Goal: Task Accomplishment & Management: Manage account settings

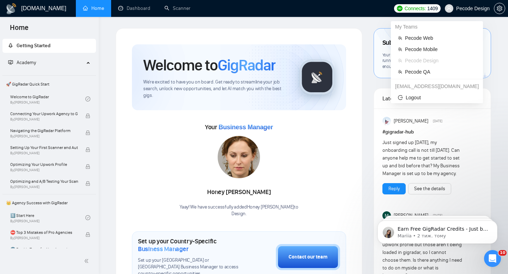
click at [462, 13] on span "Pecode Design" at bounding box center [467, 8] width 53 height 23
click at [430, 72] on span "Pecode QA" at bounding box center [440, 72] width 71 height 8
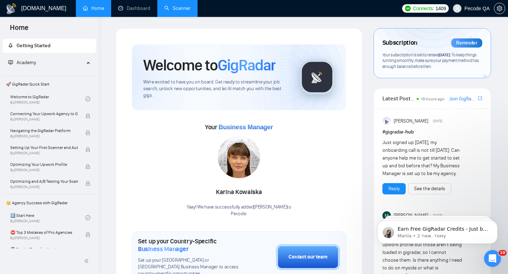
click at [180, 11] on link "Scanner" at bounding box center [177, 8] width 26 height 6
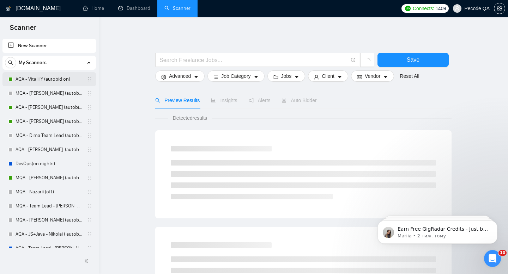
click at [41, 73] on link "AQA - Vitalii Y (autobid on)" at bounding box center [49, 79] width 67 height 14
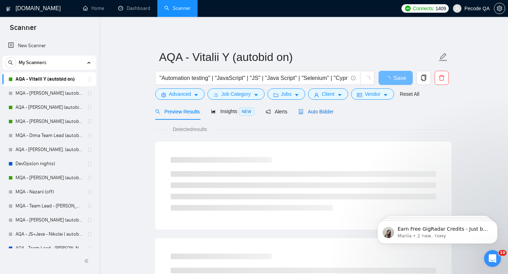
click at [328, 114] on span "Auto Bidder" at bounding box center [315, 112] width 35 height 6
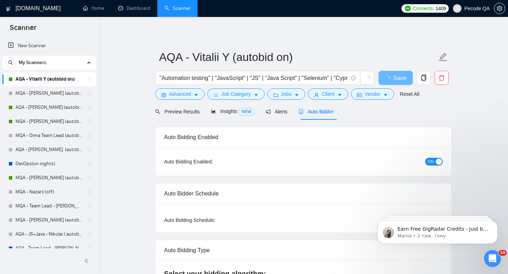
radio input "false"
radio input "true"
checkbox input "true"
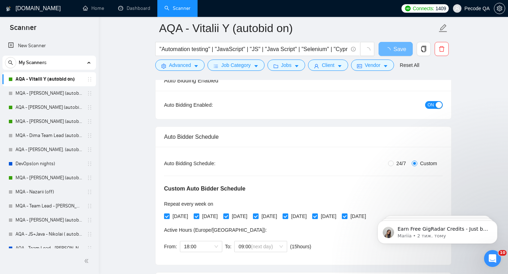
scroll to position [67, 0]
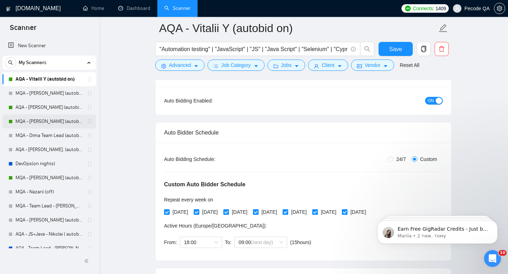
click at [61, 123] on link "MQA - [PERSON_NAME] (autobid on)" at bounding box center [49, 122] width 67 height 14
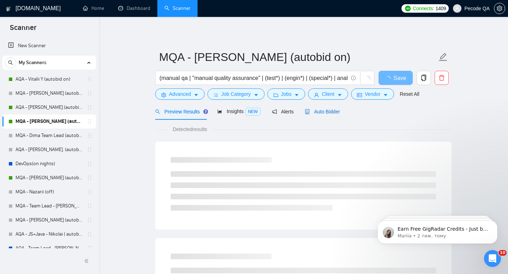
click at [327, 112] on span "Auto Bidder" at bounding box center [322, 112] width 35 height 6
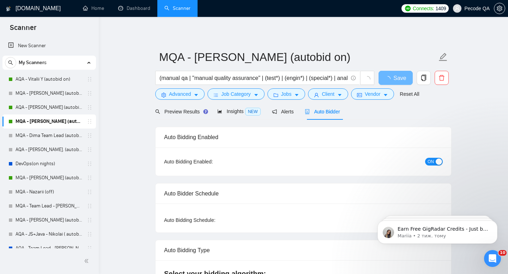
checkbox input "true"
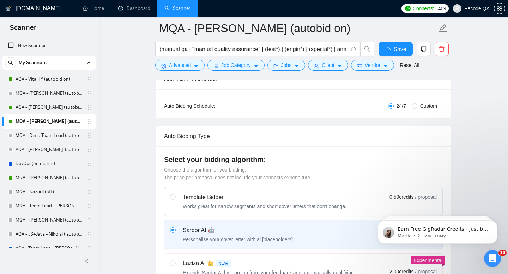
scroll to position [102, 0]
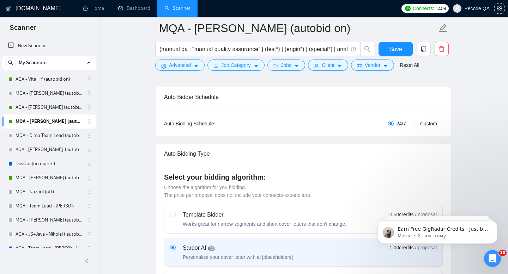
click at [434, 123] on span "Custom" at bounding box center [428, 124] width 23 height 8
click at [417, 123] on input "Custom" at bounding box center [415, 124] width 6 height 6
radio input "true"
radio input "false"
checkbox input "true"
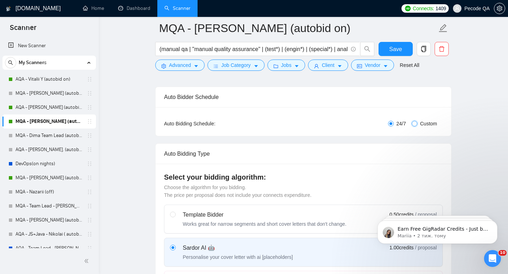
checkbox input "true"
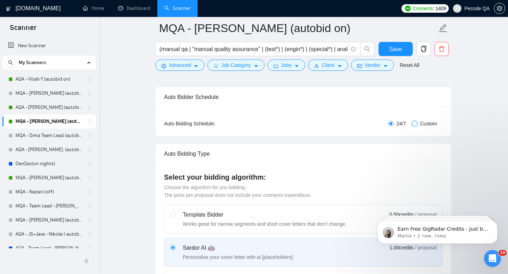
checkbox input "true"
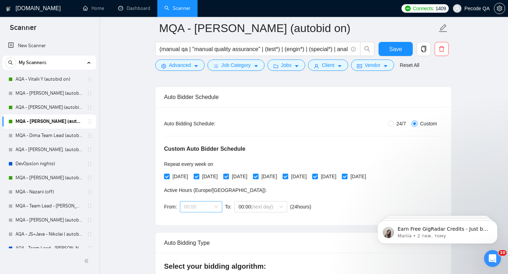
click at [203, 210] on span "00:00" at bounding box center [201, 207] width 34 height 11
click at [198, 244] on div "18:00" at bounding box center [201, 244] width 34 height 8
click at [246, 213] on div "From: 18:00 18:00 To: 00:00 (next day) ( 6 hours) [GEOGRAPHIC_DATA]/[GEOGRAPHIC…" at bounding box center [237, 207] width 147 height 20
click at [248, 206] on span "00:00 (next day)" at bounding box center [260, 207] width 44 height 11
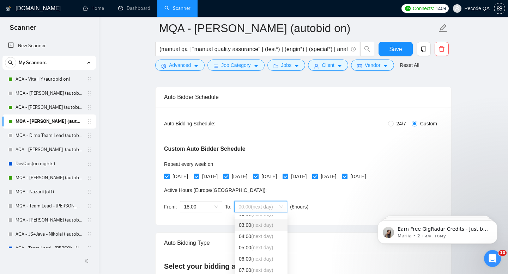
scroll to position [38, 0]
click at [254, 263] on span "(next day)" at bounding box center [262, 262] width 22 height 6
click at [394, 40] on form "MQA - [PERSON_NAME] (autobid on) (manual qa | "manual quality assurance" | (tes…" at bounding box center [303, 45] width 296 height 57
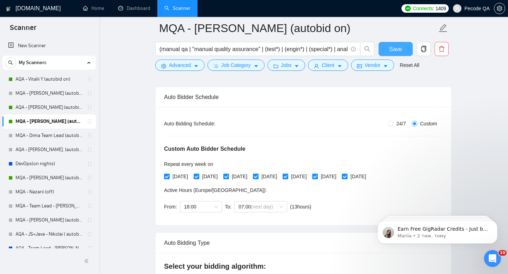
click at [394, 46] on span "Save" at bounding box center [395, 49] width 13 height 9
checkbox input "true"
click at [132, 8] on link "Dashboard" at bounding box center [134, 8] width 32 height 6
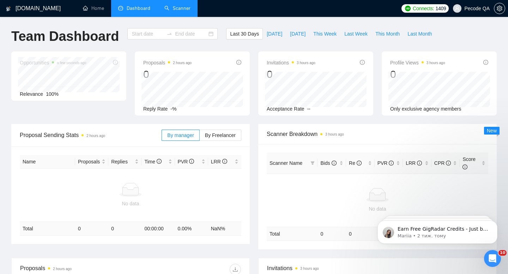
type input "[DATE]"
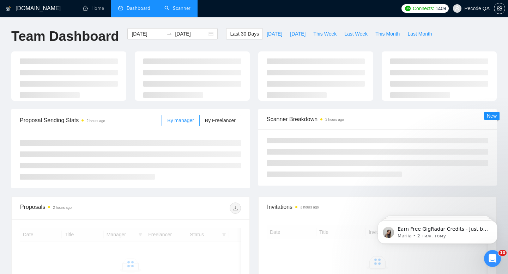
click at [184, 10] on link "Scanner" at bounding box center [177, 8] width 26 height 6
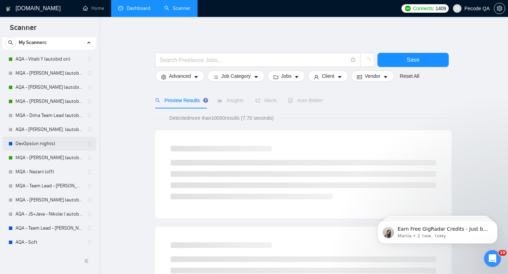
scroll to position [29, 0]
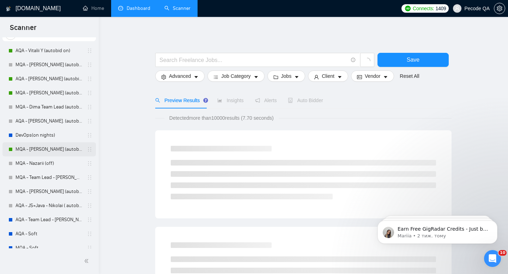
click at [35, 152] on link "MQA - [PERSON_NAME] (autobid Off)" at bounding box center [49, 150] width 67 height 14
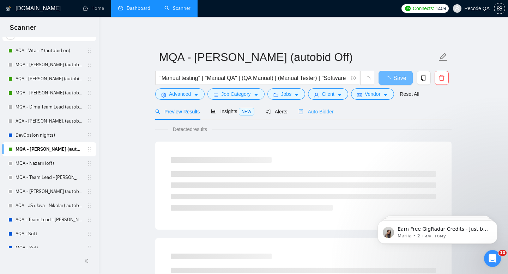
click at [318, 106] on div "Auto Bidder" at bounding box center [315, 111] width 35 height 17
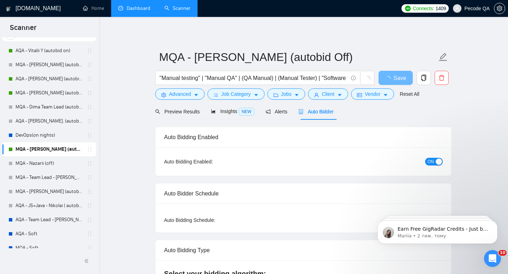
radio input "false"
radio input "true"
checkbox input "true"
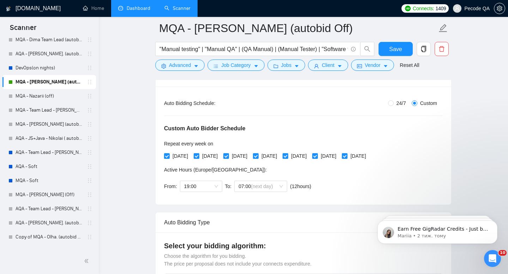
scroll to position [114, 0]
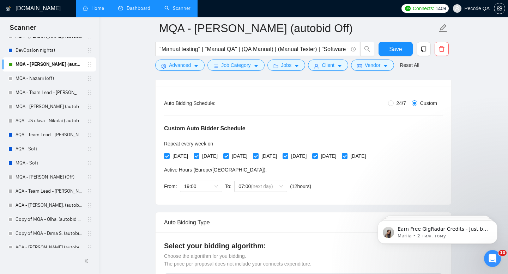
click at [87, 11] on link "Home" at bounding box center [93, 8] width 21 height 6
